Goal: Check status

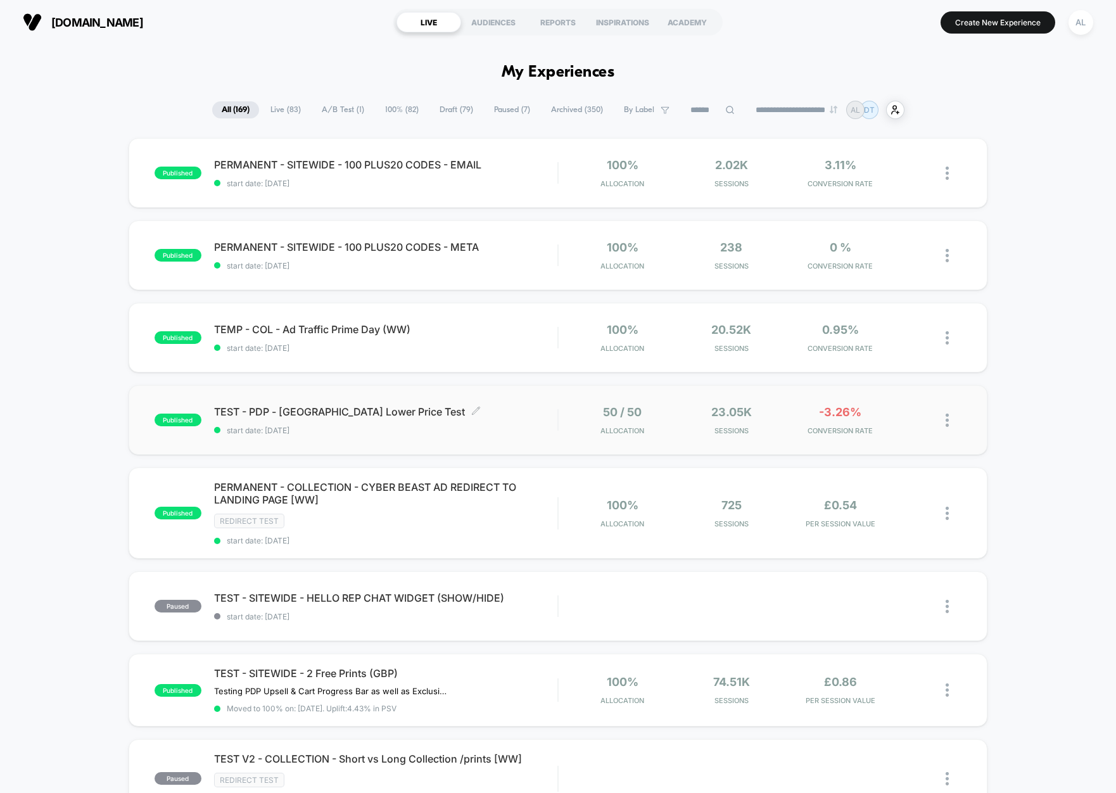
click at [494, 414] on span "TEST - PDP - [GEOGRAPHIC_DATA] Lower Price Test Click to edit experience details" at bounding box center [386, 411] width 344 height 13
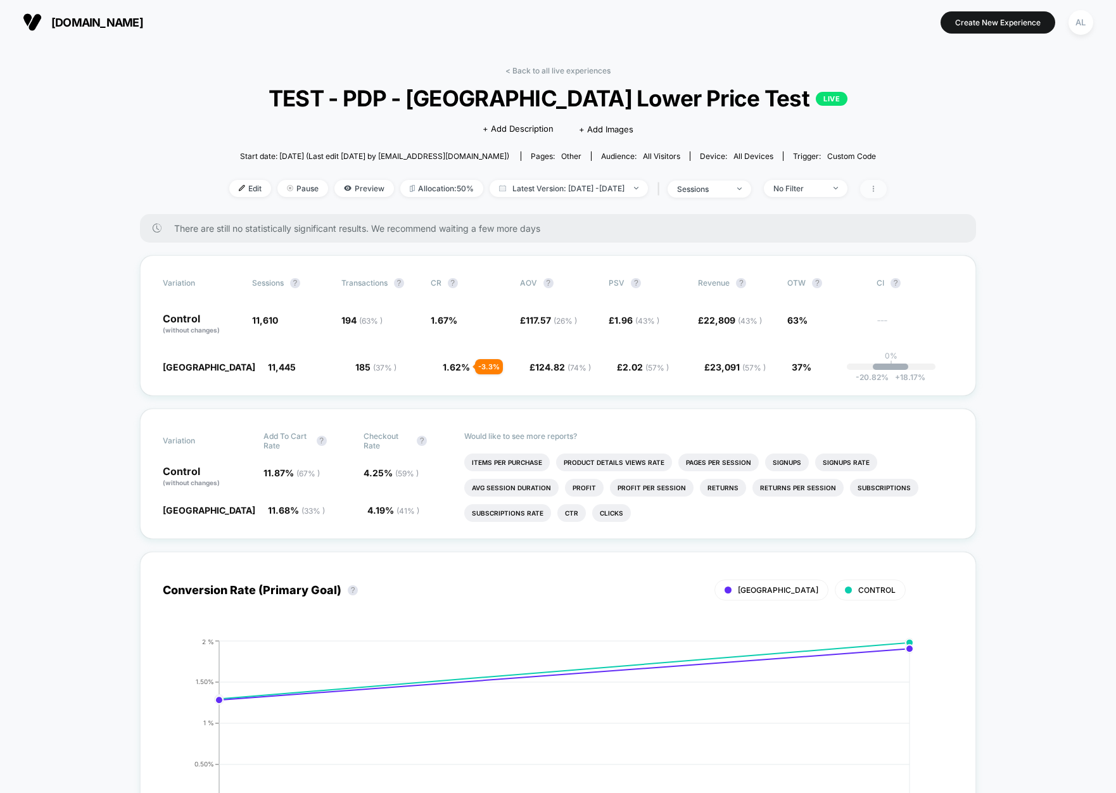
click at [884, 180] on span at bounding box center [873, 189] width 27 height 18
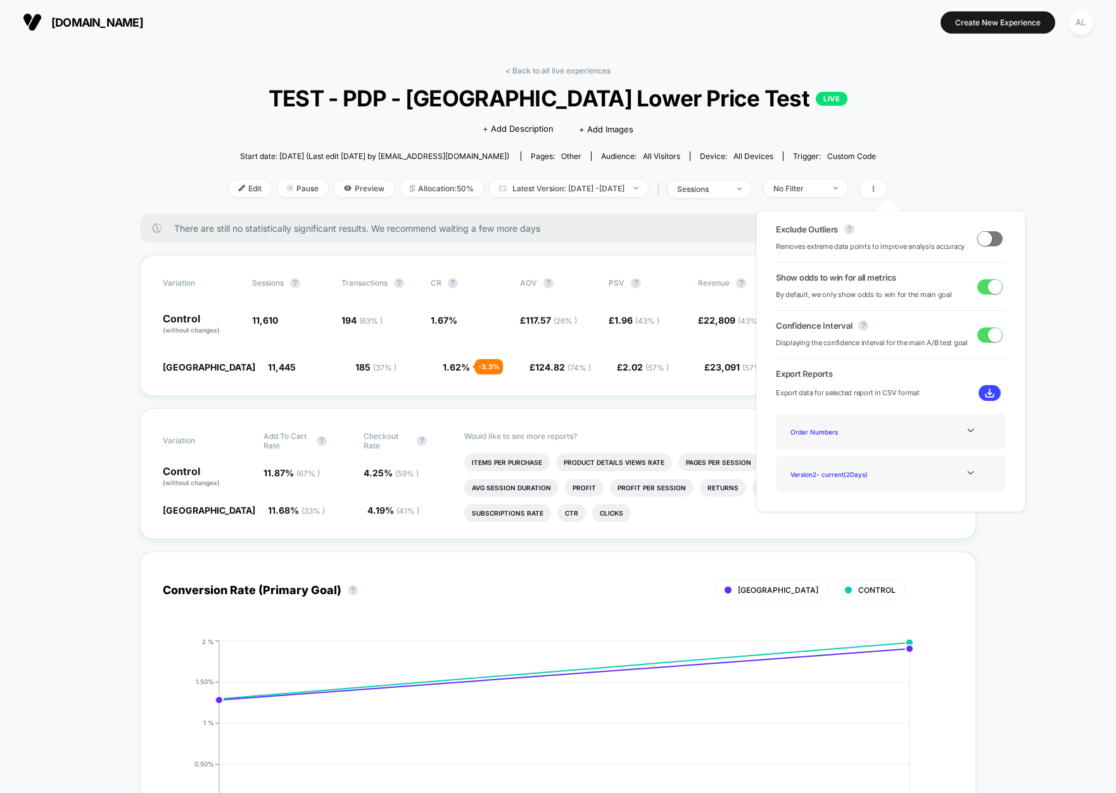
click at [969, 235] on div "Exclude Outliers ? Removes extreme data points to improve analysis accuracy" at bounding box center [891, 238] width 230 height 29
click at [982, 238] on span at bounding box center [985, 238] width 14 height 14
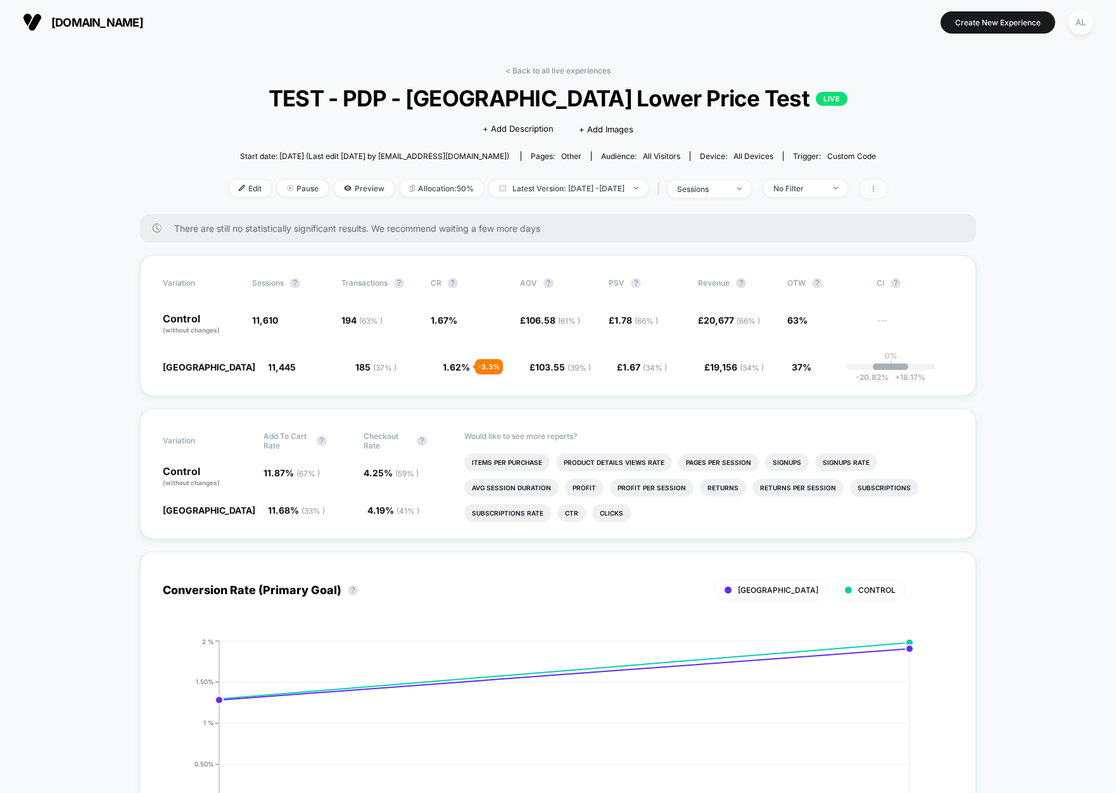
click at [887, 186] on span at bounding box center [873, 189] width 27 height 18
